Goal: Use online tool/utility: Utilize a website feature to perform a specific function

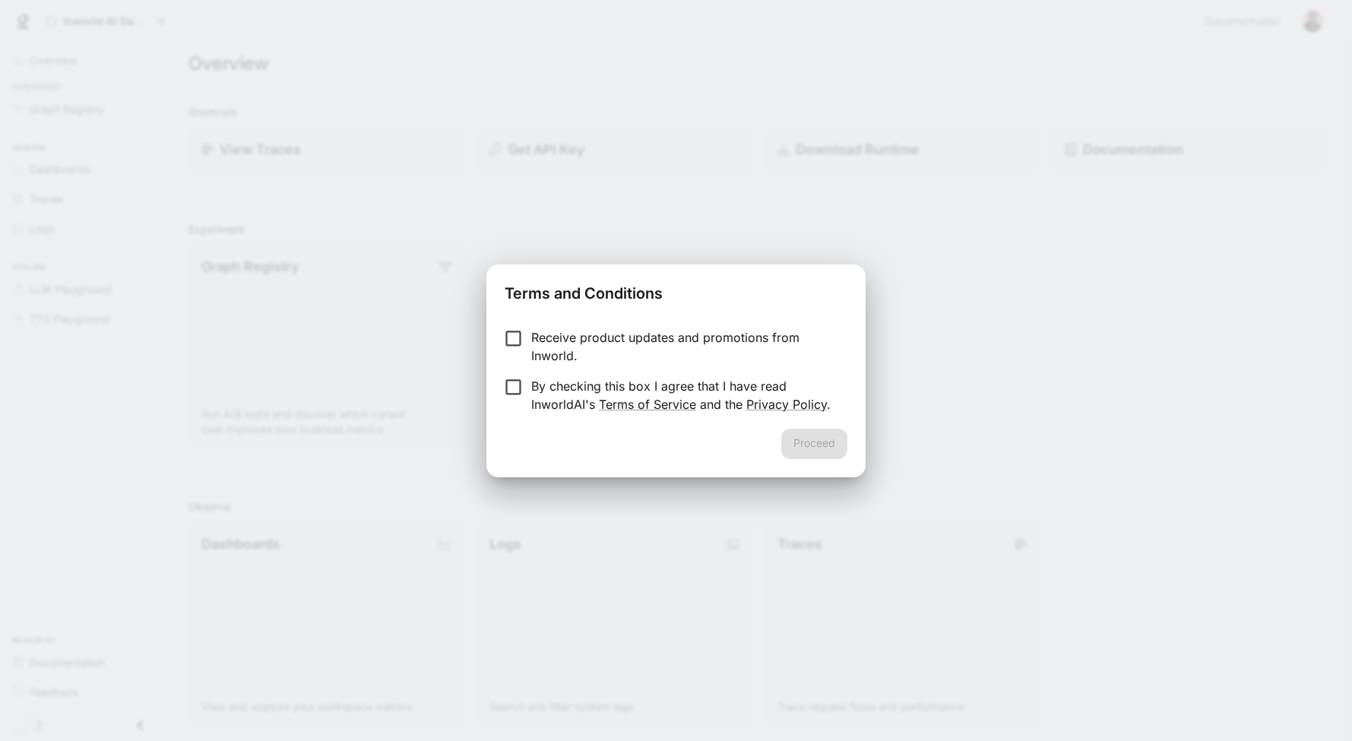
click at [558, 342] on p "Receive product updates and promotions from Inworld." at bounding box center [683, 346] width 304 height 36
click at [546, 334] on p "Receive product updates and promotions from Inworld." at bounding box center [683, 346] width 304 height 36
click at [548, 369] on form "Receive product updates and promotions from Inworld. By checking this box I agr…" at bounding box center [676, 370] width 342 height 85
click at [553, 378] on p "By checking this box I agree that I have read InworldAI's Terms of Service and …" at bounding box center [683, 395] width 304 height 36
click at [825, 442] on button "Proceed" at bounding box center [814, 444] width 66 height 30
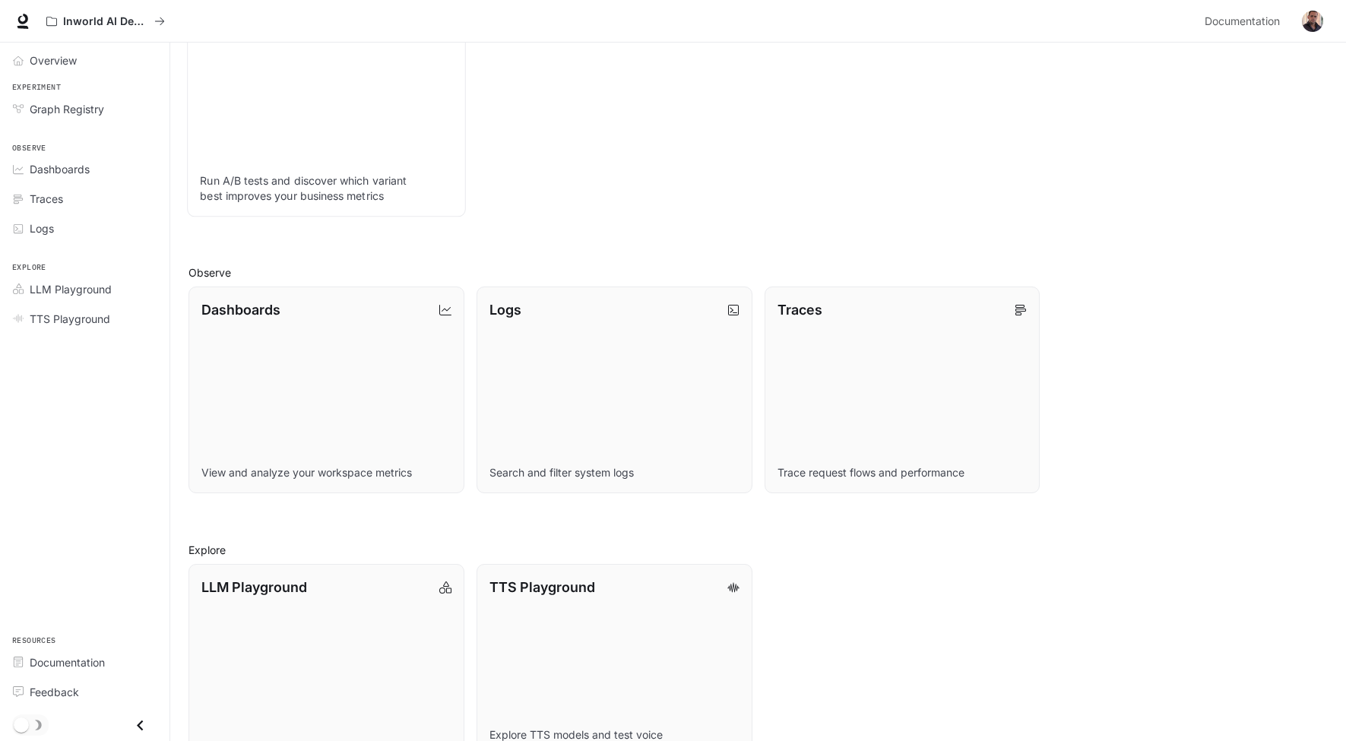
scroll to position [282, 0]
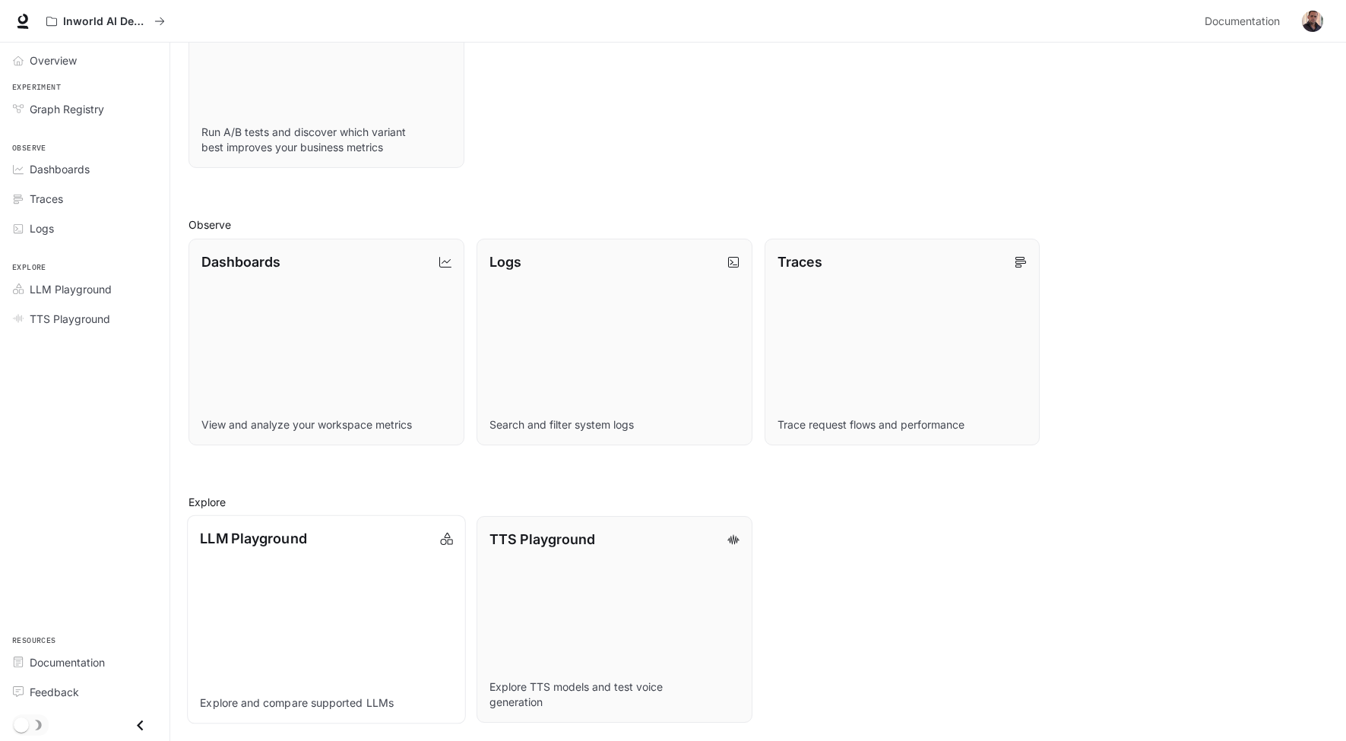
click at [334, 553] on link "LLM Playground Explore and compare supported LLMs" at bounding box center [326, 619] width 278 height 209
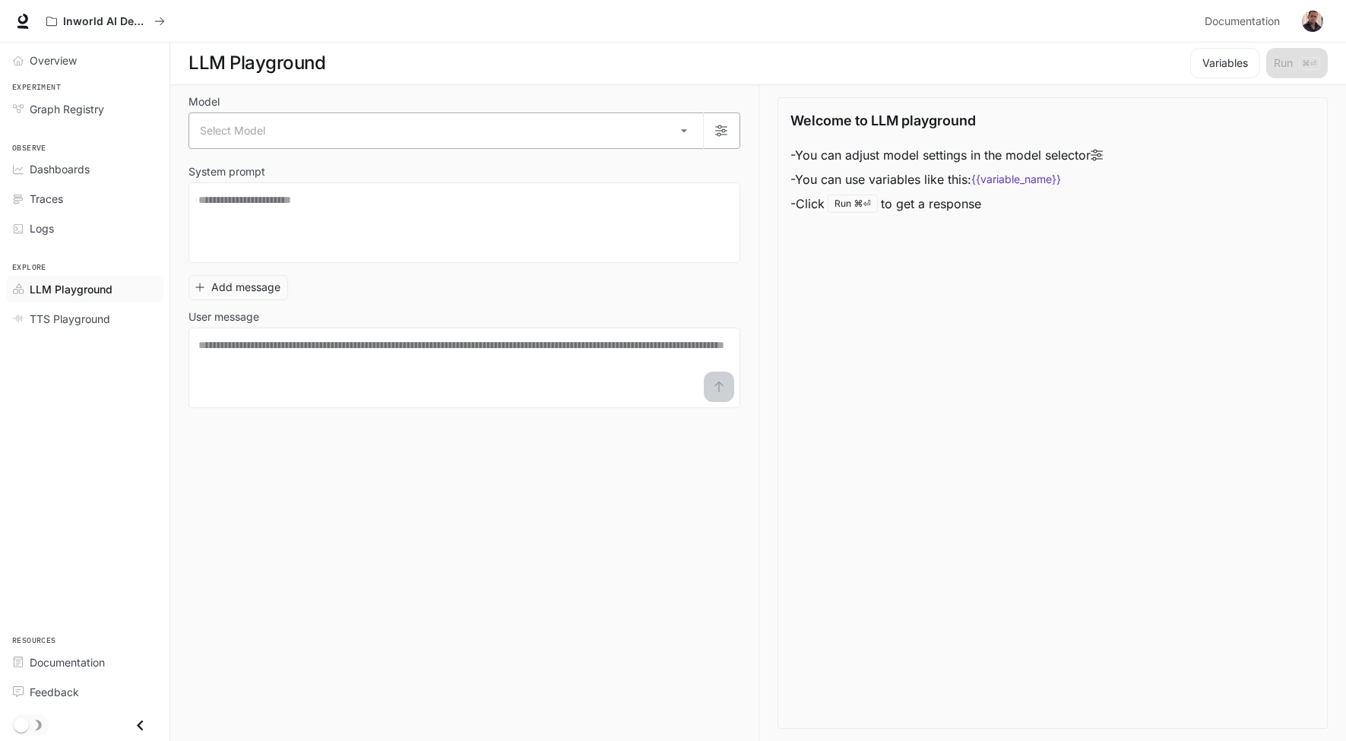
click at [262, 139] on body "Skip to main content Inworld AI Demos Documentation Documentation Portal Overvi…" at bounding box center [673, 370] width 1346 height 742
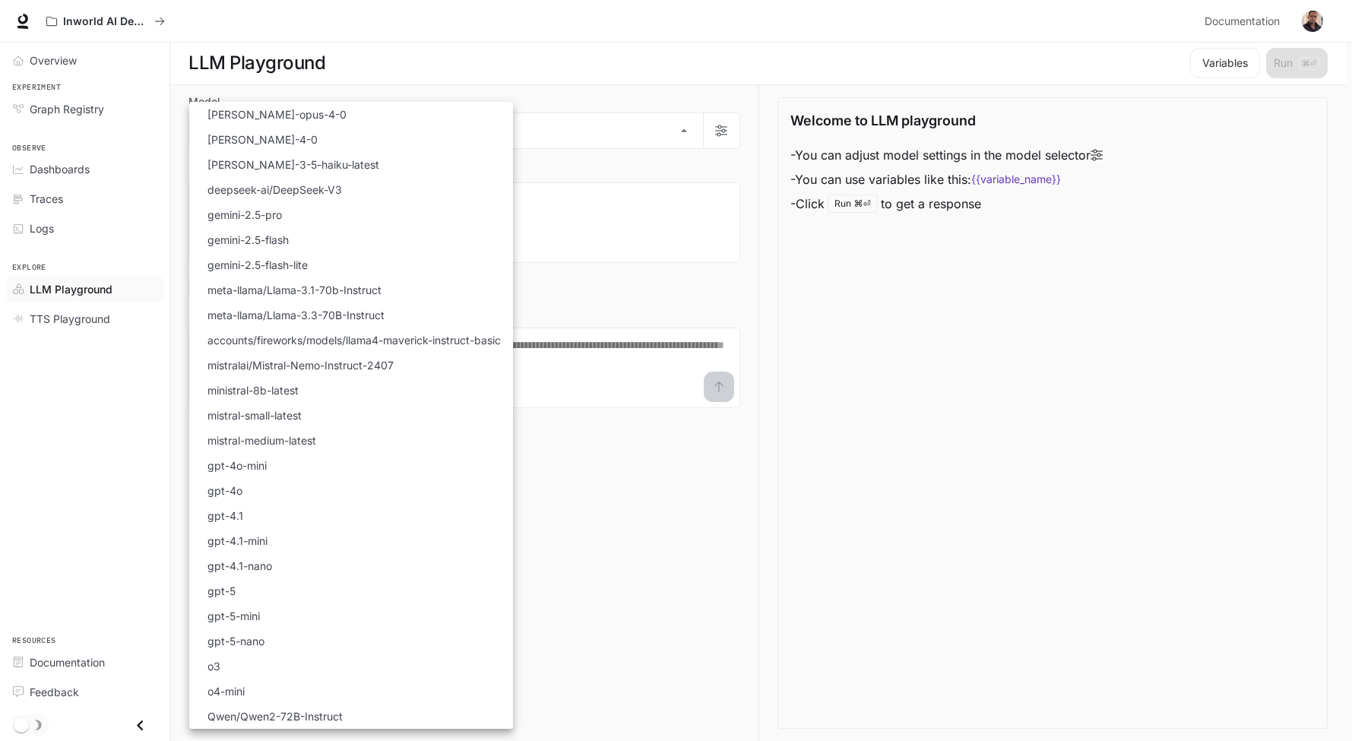
click at [323, 113] on li "[PERSON_NAME]-opus-4-0" at bounding box center [351, 114] width 324 height 25
type input "**********"
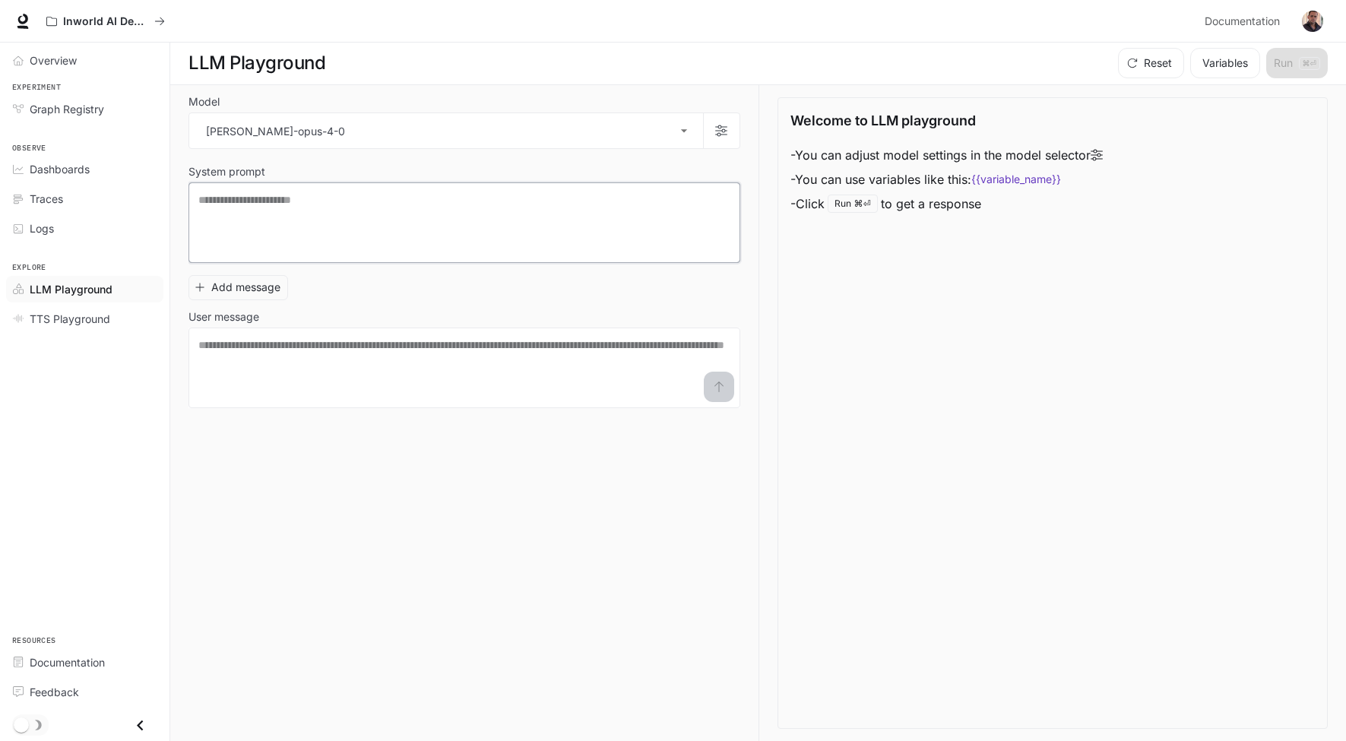
click at [379, 205] on textarea at bounding box center [464, 222] width 532 height 61
type textarea "****"
click at [472, 378] on textarea at bounding box center [464, 367] width 532 height 61
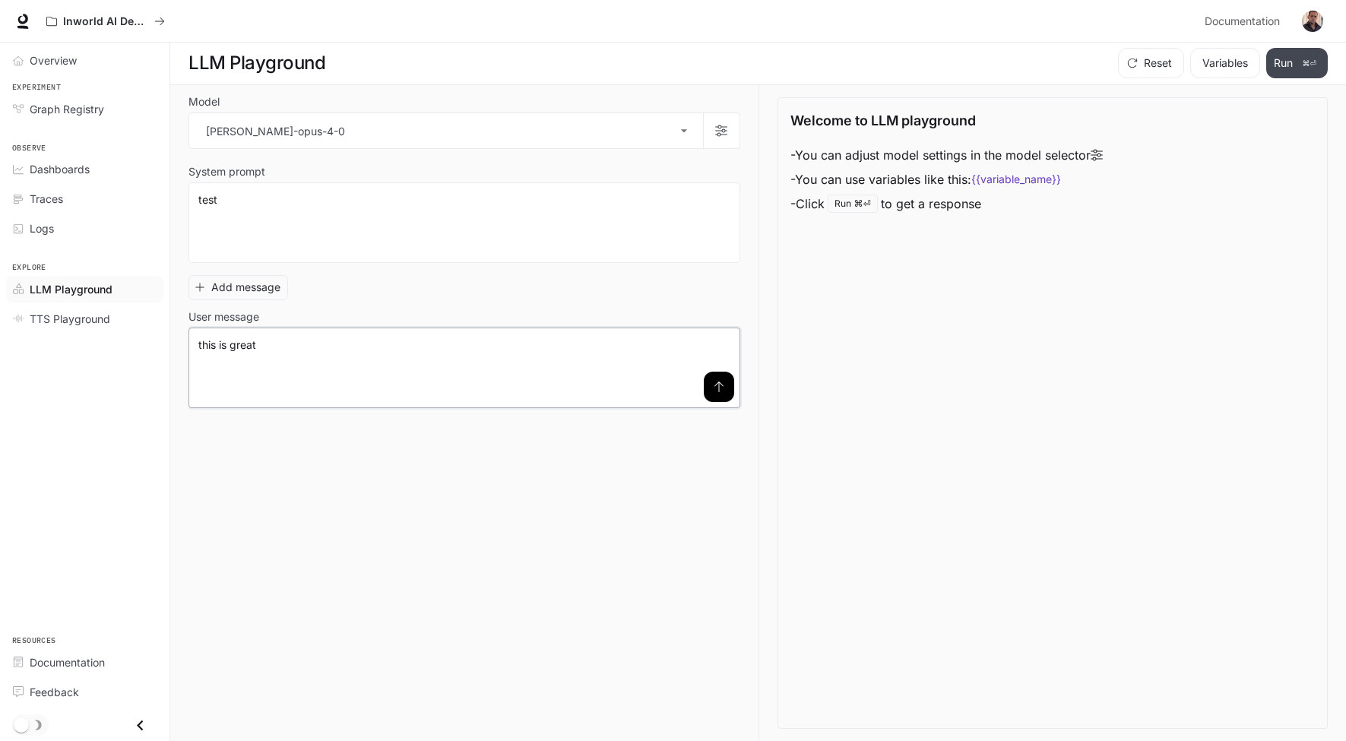
type textarea "**********"
click at [1289, 62] on button "Run ⌘⏎" at bounding box center [1297, 63] width 62 height 30
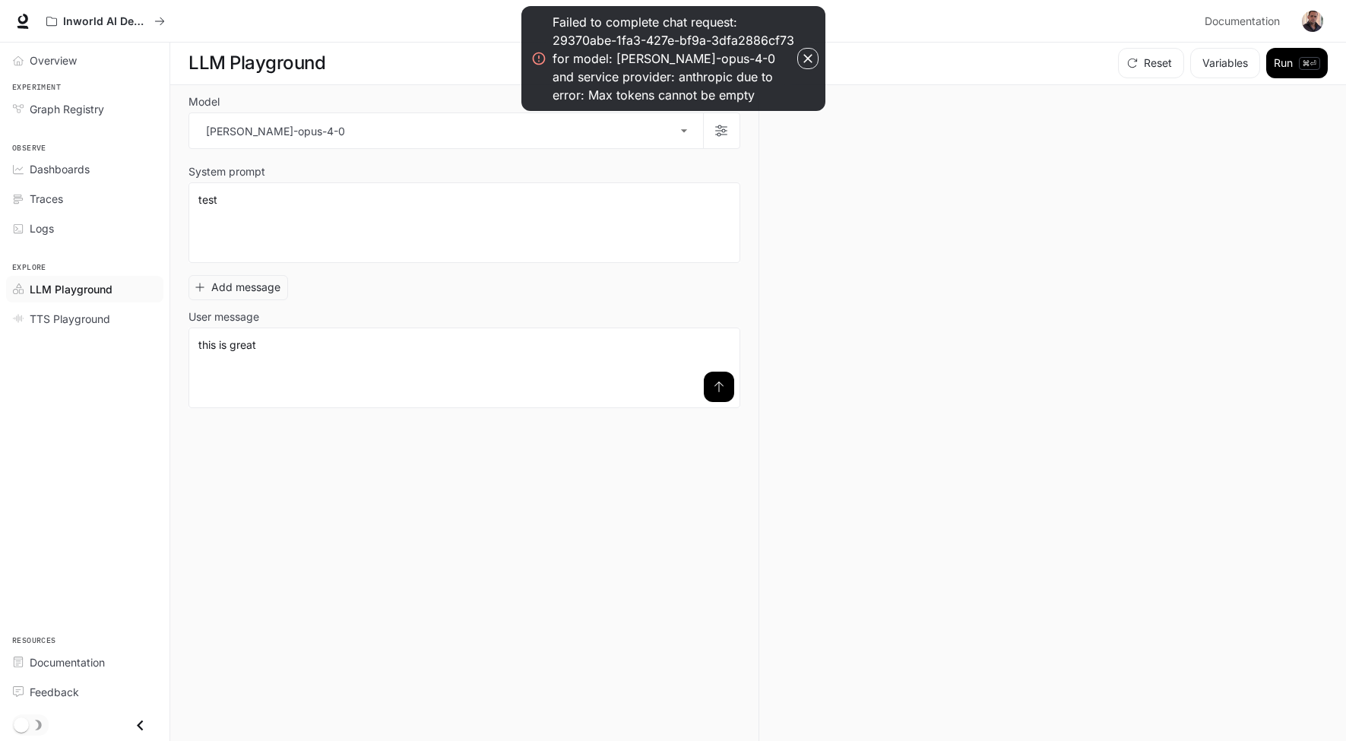
click at [810, 60] on icon "button" at bounding box center [807, 58] width 9 height 9
click at [806, 59] on icon "button" at bounding box center [807, 58] width 15 height 15
click at [809, 54] on icon "button" at bounding box center [807, 58] width 15 height 15
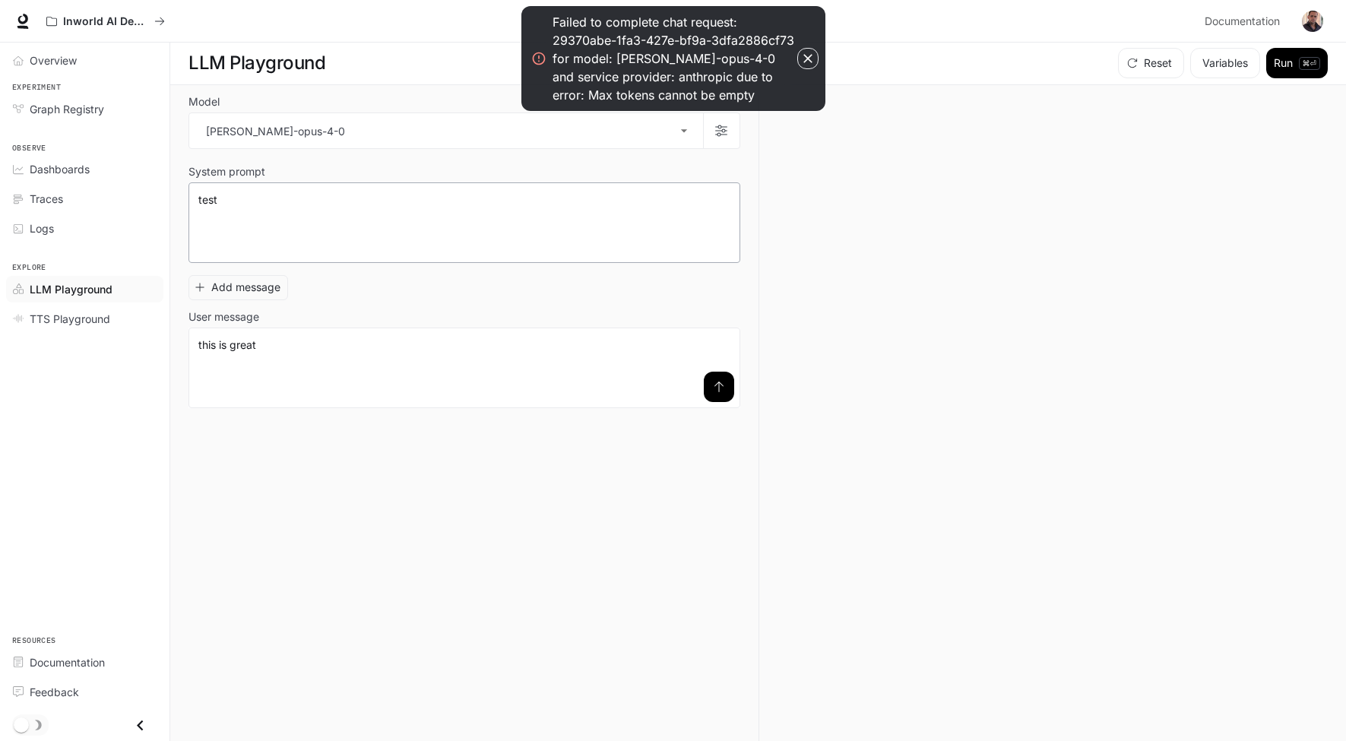
click at [546, 190] on div "**** * ​" at bounding box center [464, 222] width 552 height 81
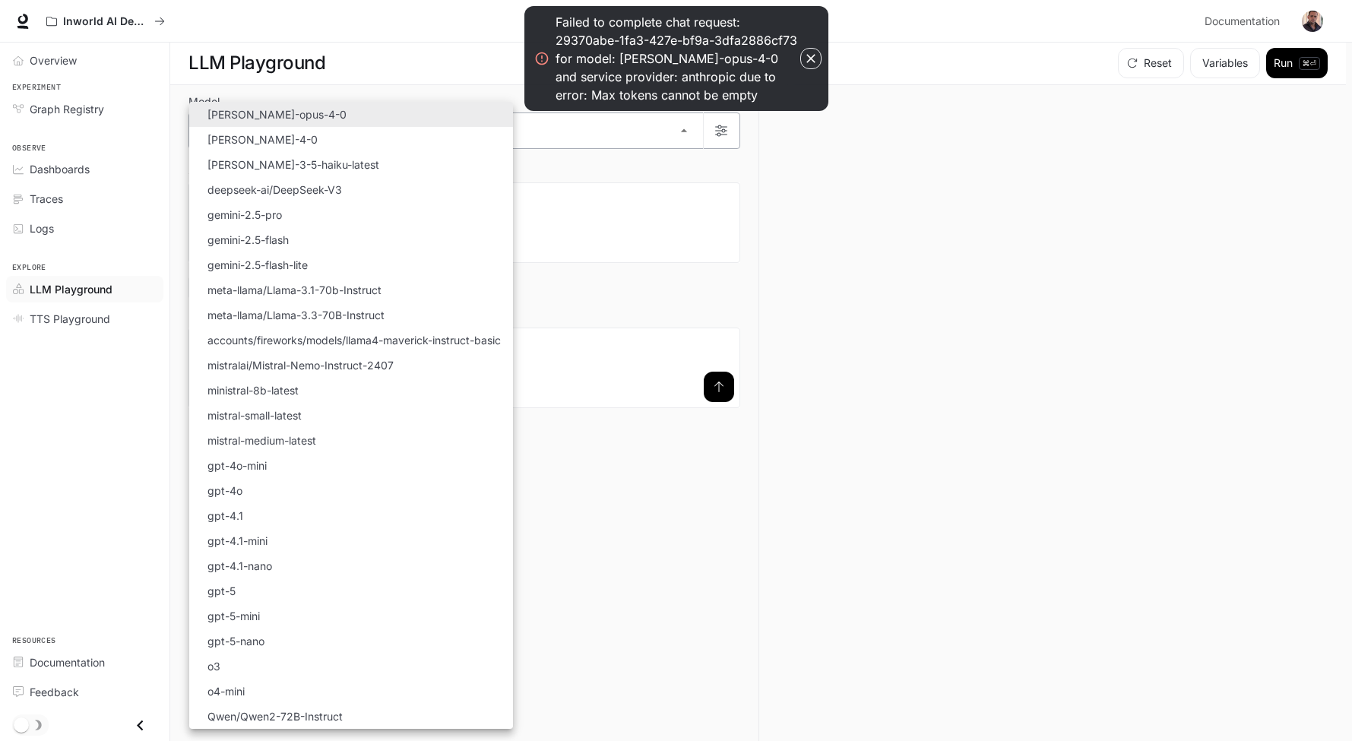
click at [701, 118] on body "**********" at bounding box center [676, 370] width 1352 height 742
click at [584, 347] on div at bounding box center [676, 370] width 1352 height 741
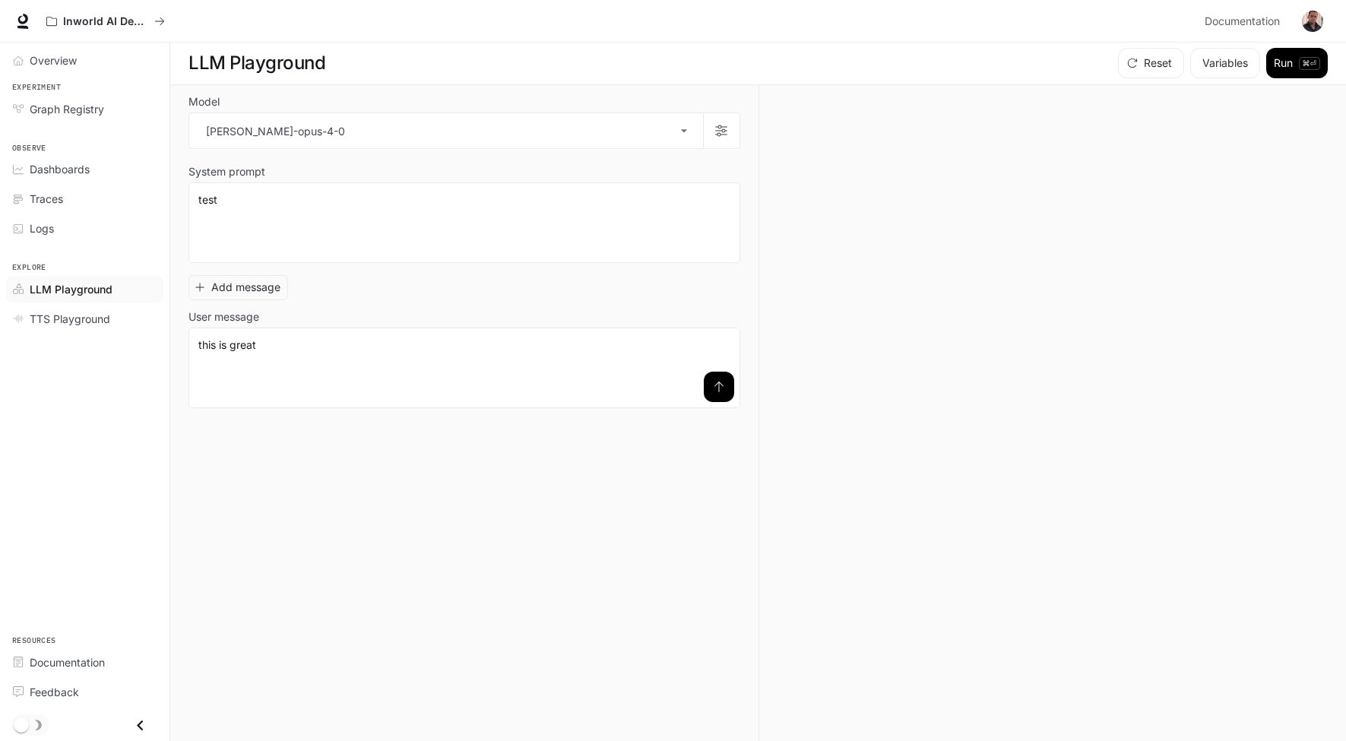
click at [811, 58] on div "Reset Variables Run ⌘⏎" at bounding box center [1045, 63] width 567 height 30
click at [65, 176] on span "Dashboards" at bounding box center [60, 169] width 60 height 16
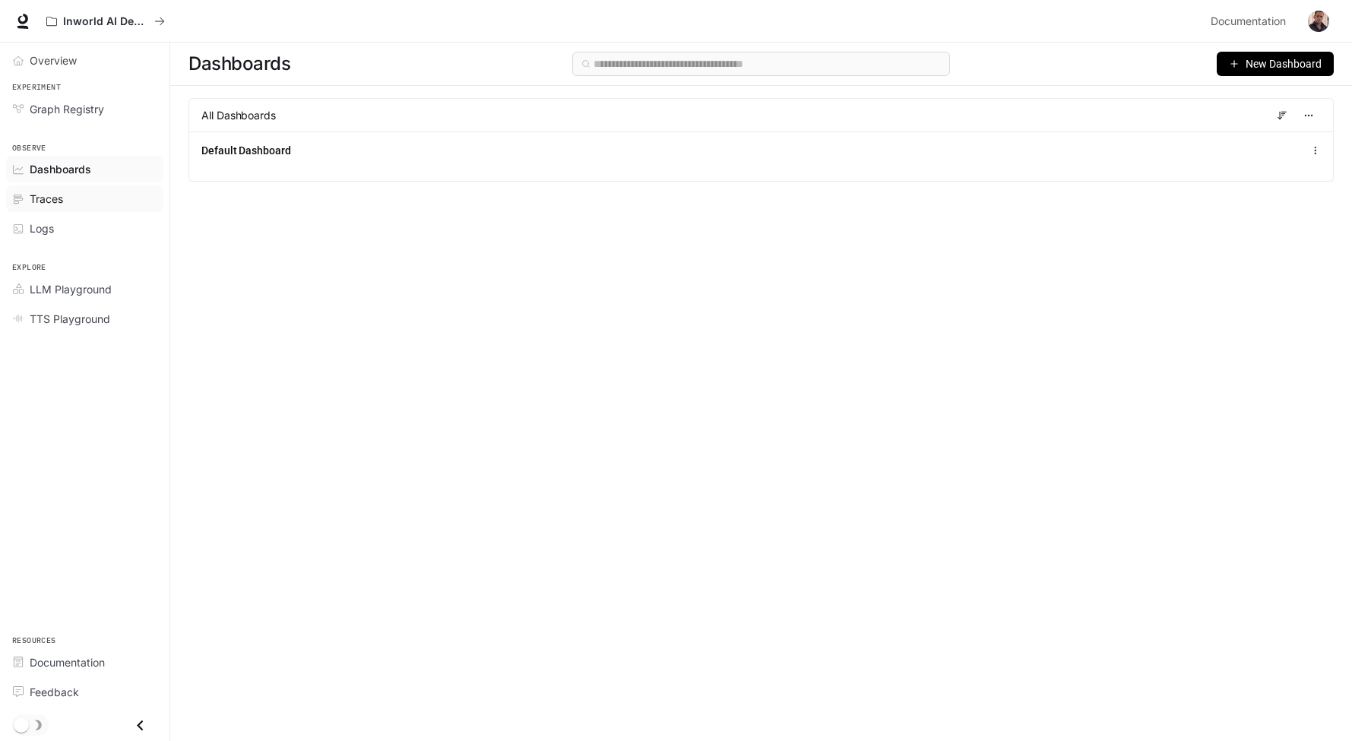
click at [56, 187] on link "Traces" at bounding box center [84, 198] width 157 height 27
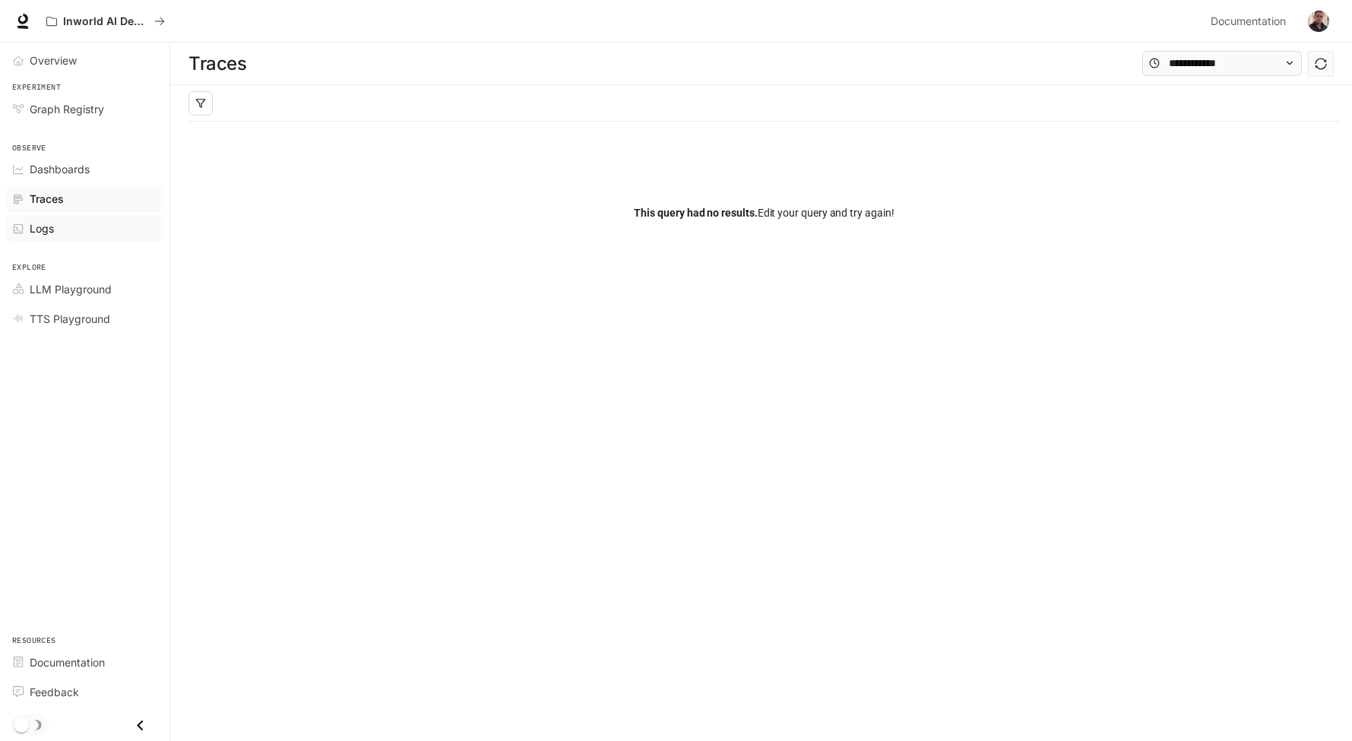
click at [44, 228] on span "Logs" at bounding box center [42, 228] width 24 height 16
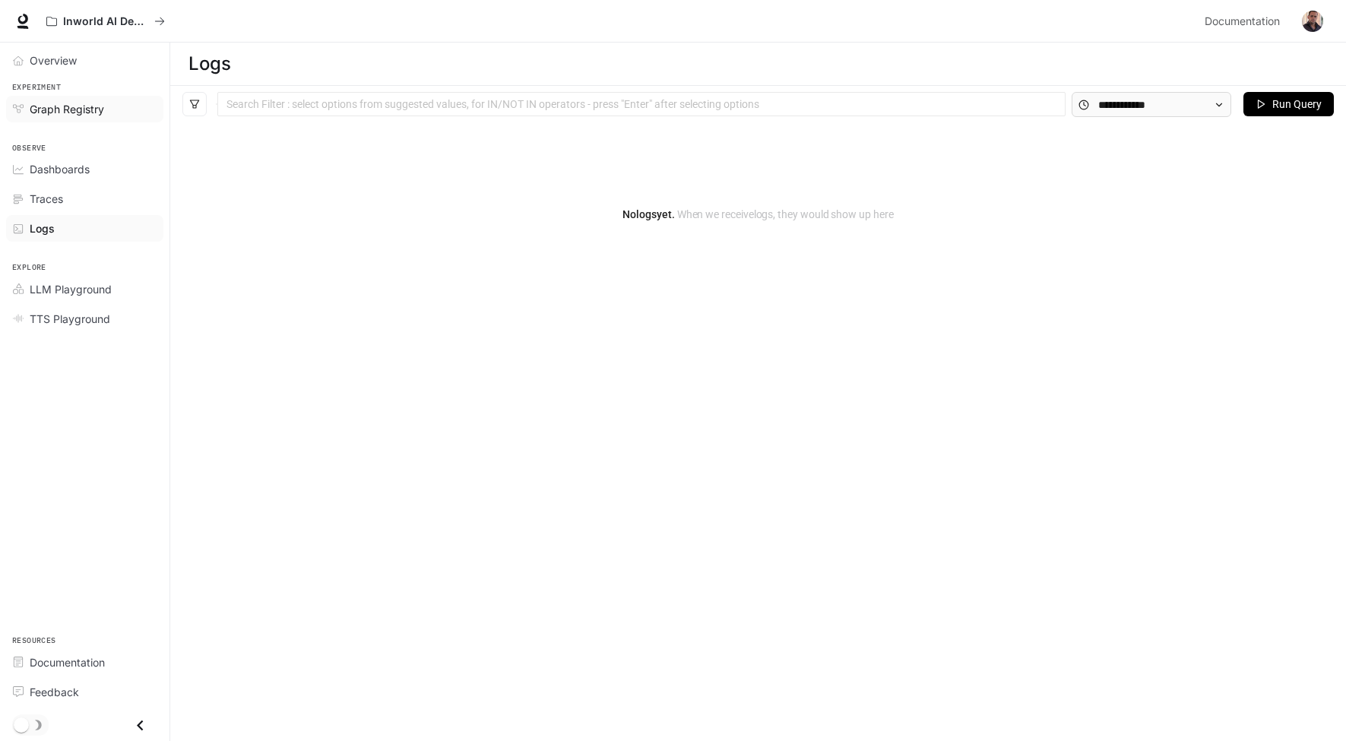
click at [42, 116] on span "Graph Registry" at bounding box center [67, 109] width 74 height 16
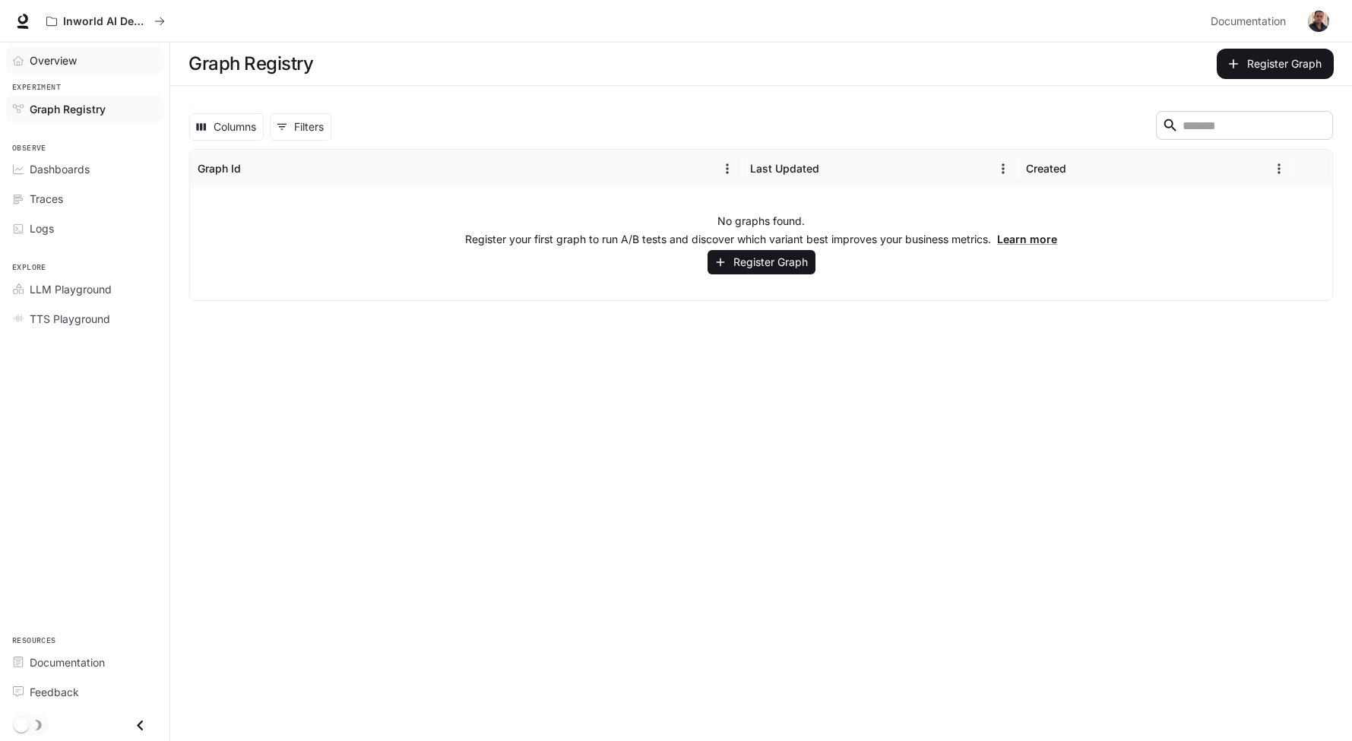
click at [65, 62] on span "Overview" at bounding box center [53, 60] width 47 height 16
